Goal: Navigation & Orientation: Find specific page/section

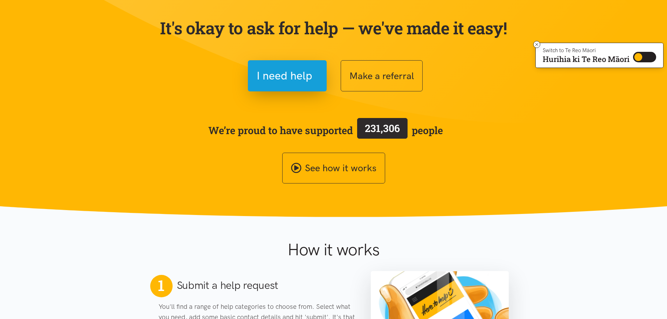
scroll to position [2, 0]
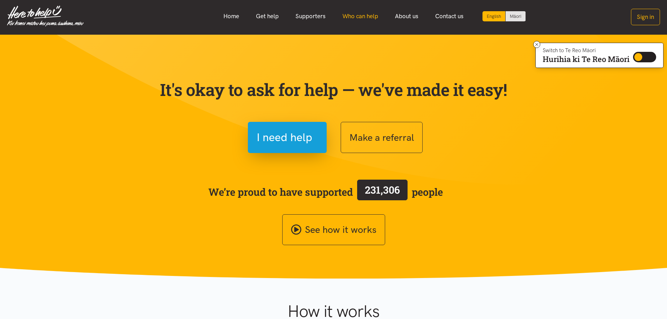
click at [358, 13] on link "Who can help" at bounding box center [360, 16] width 53 height 15
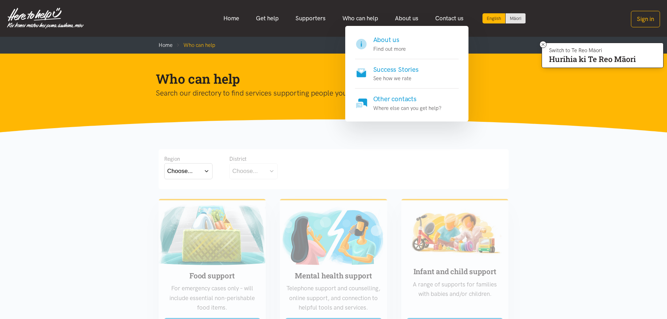
click at [387, 43] on h4 "About us" at bounding box center [389, 40] width 33 height 10
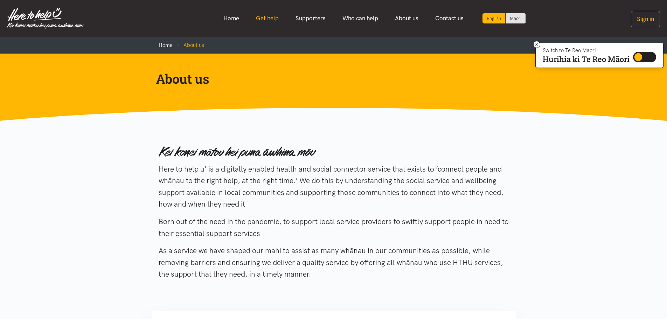
click at [263, 21] on link "Get help" at bounding box center [268, 18] width 40 height 15
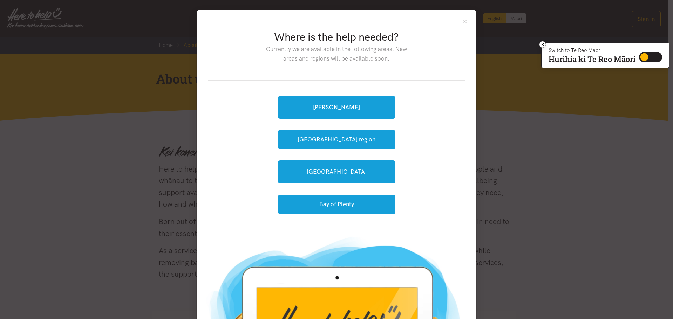
click at [462, 22] on button "Close" at bounding box center [465, 22] width 6 height 6
